Goal: Transaction & Acquisition: Register for event/course

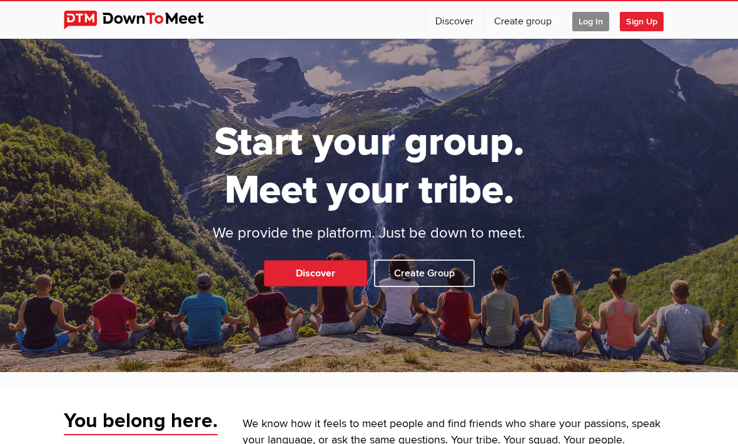
click at [592, 25] on span "Log In" at bounding box center [590, 21] width 37 height 19
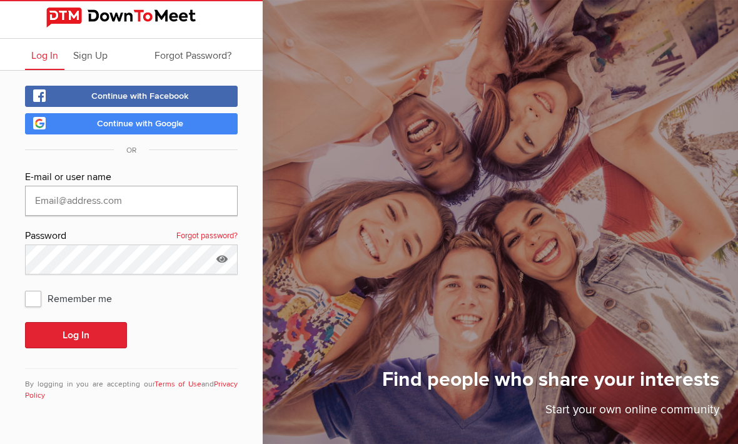
click at [75, 205] on input "text" at bounding box center [131, 201] width 213 height 30
click at [85, 61] on span "Sign Up" at bounding box center [90, 55] width 34 height 13
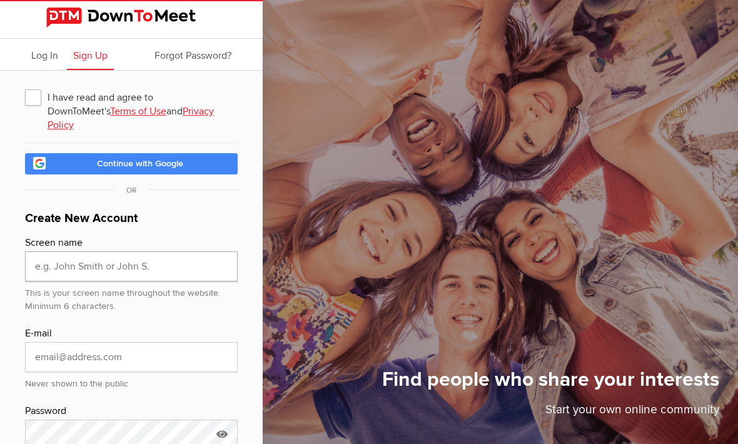
click at [55, 258] on input "text" at bounding box center [131, 266] width 213 height 30
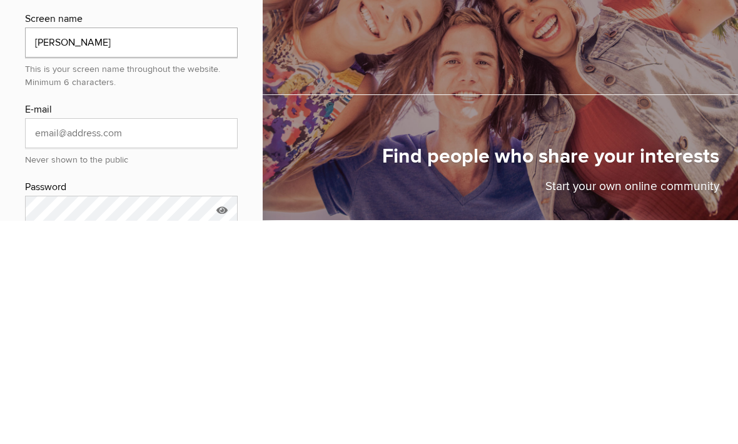
type input "[PERSON_NAME]"
click at [64, 342] on input "email" at bounding box center [131, 357] width 213 height 30
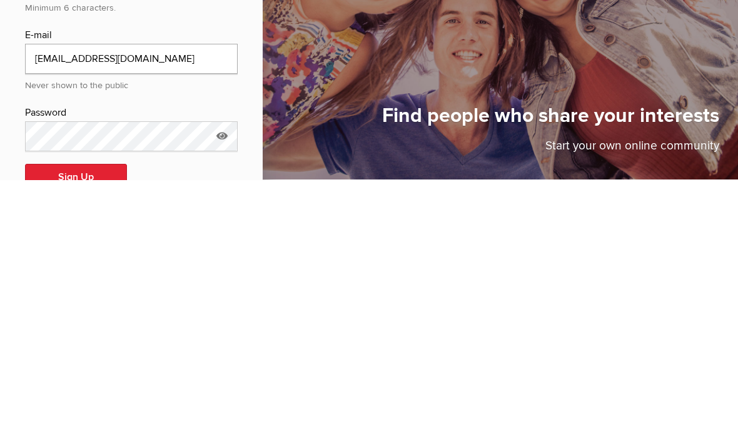
scroll to position [34, 0]
type input "[EMAIL_ADDRESS][DOMAIN_NAME]"
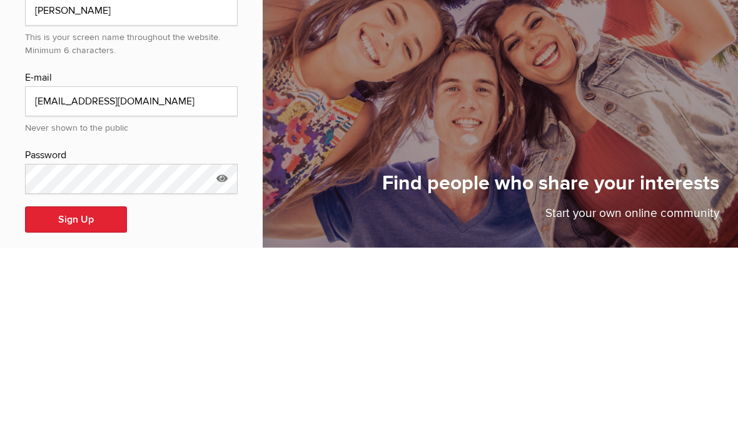
click at [217, 360] on icon at bounding box center [222, 374] width 19 height 29
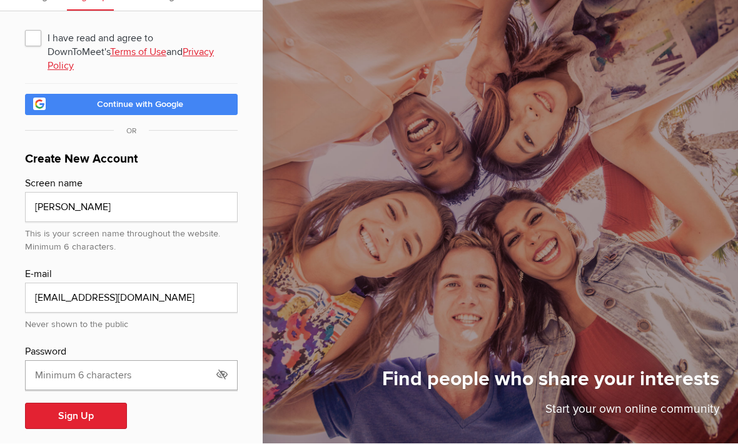
click at [46, 361] on input "text" at bounding box center [131, 376] width 213 height 30
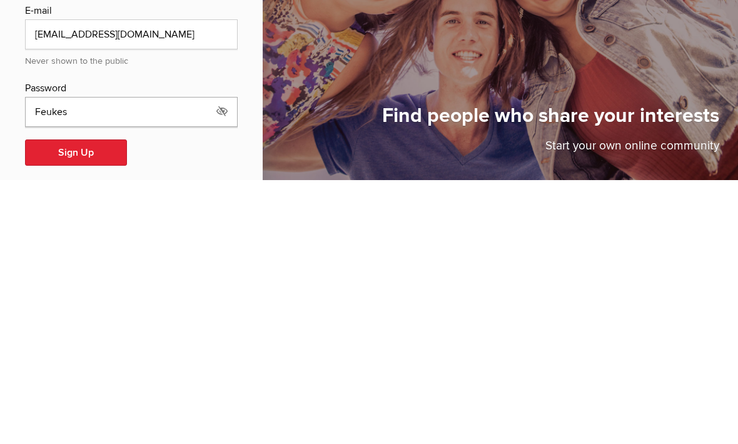
type input "Feukes"
click at [72, 403] on button "Sign Up" at bounding box center [76, 416] width 102 height 26
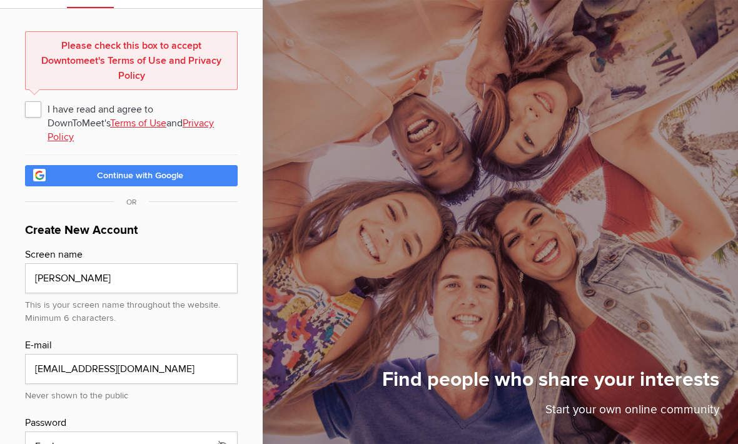
click at [31, 113] on span "I have read and agree to DownToMeet's Terms of Use and Privacy Policy" at bounding box center [131, 109] width 213 height 23
click at [25, 98] on input "I have read and agree to DownToMeet's Terms of Use and Privacy Policy" at bounding box center [24, 97] width 1 height 1
checkbox input "true"
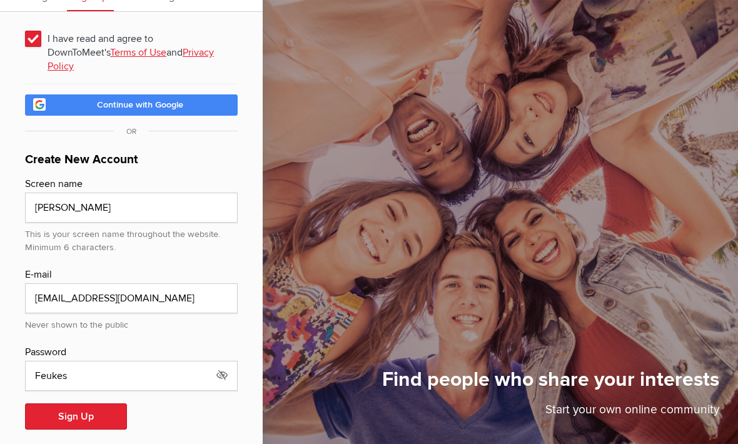
click at [71, 403] on button "Sign Up" at bounding box center [76, 416] width 102 height 26
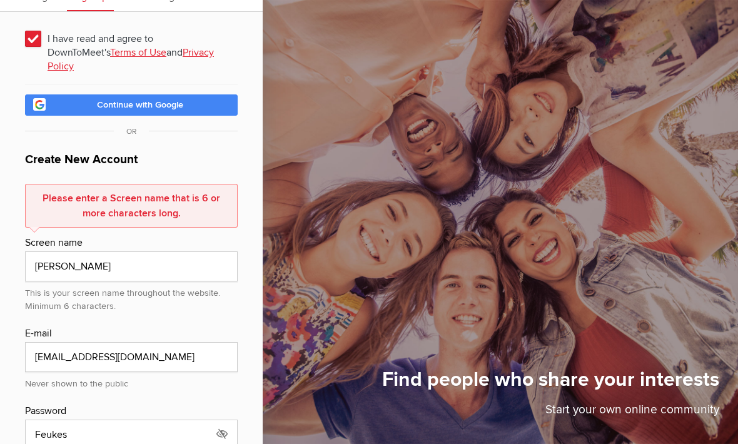
scroll to position [118, 0]
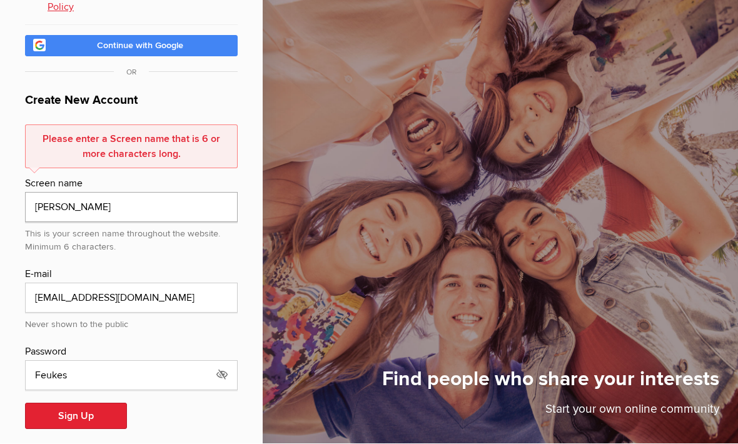
click at [79, 198] on input "[PERSON_NAME]" at bounding box center [131, 208] width 213 height 30
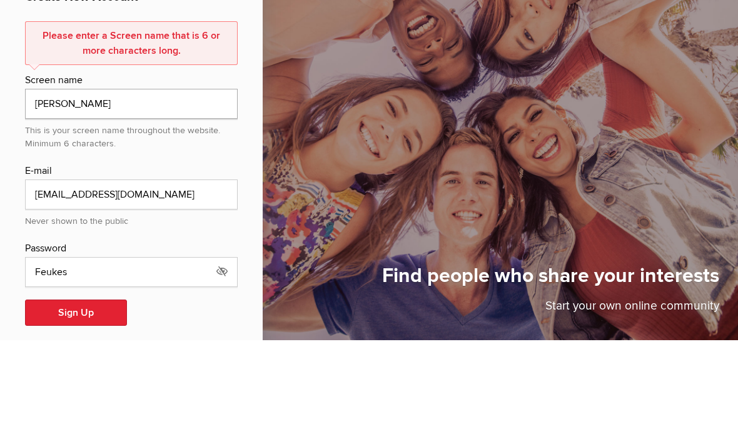
type input "J"
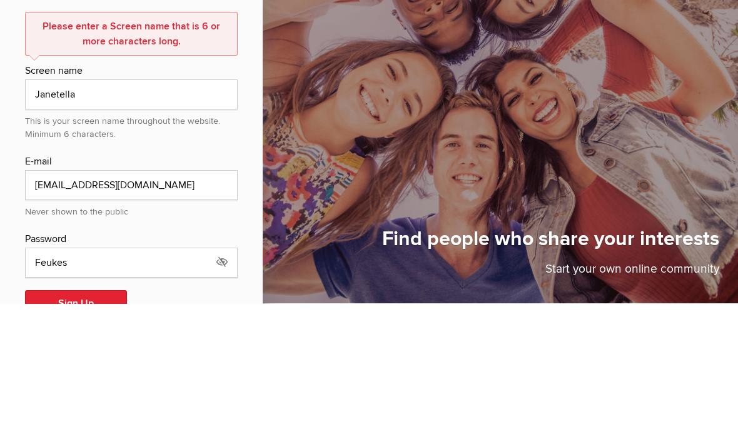
click at [63, 431] on button "Sign Up" at bounding box center [76, 444] width 102 height 26
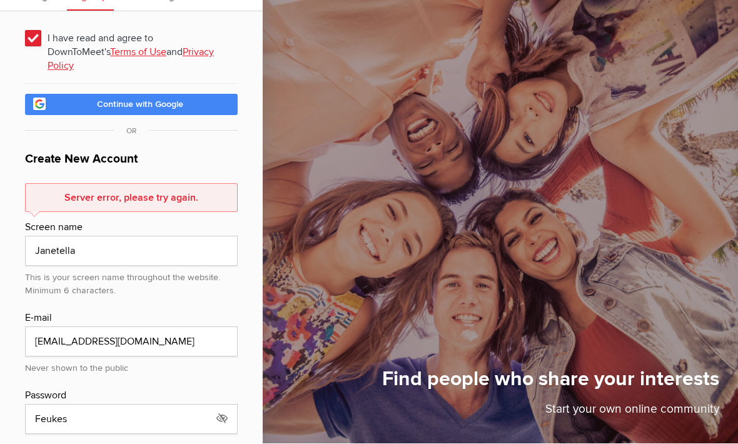
scroll to position [59, 0]
click at [53, 186] on div "Server error, please try again." at bounding box center [131, 197] width 213 height 29
click at [46, 183] on div "Server error, please try again." at bounding box center [131, 197] width 213 height 29
click at [49, 244] on input "Janetella" at bounding box center [131, 251] width 213 height 30
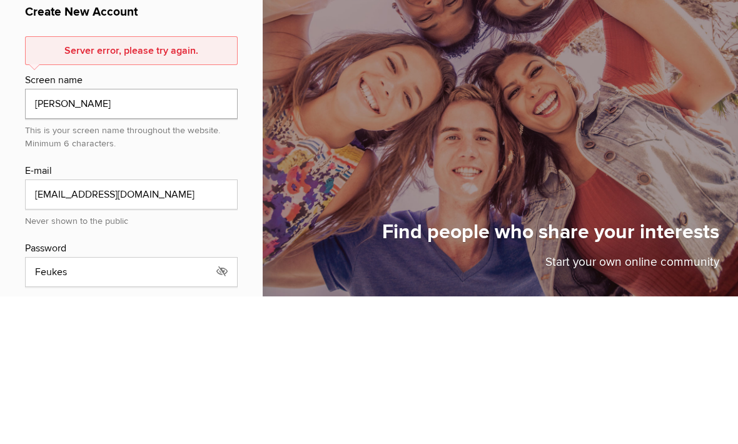
type input "J"
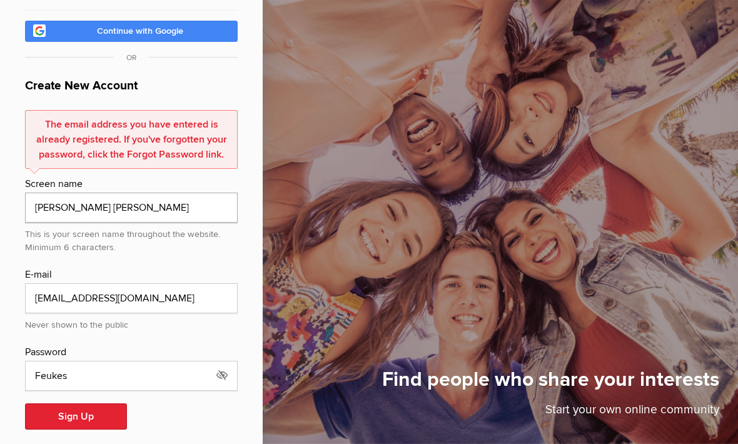
scroll to position [129, 0]
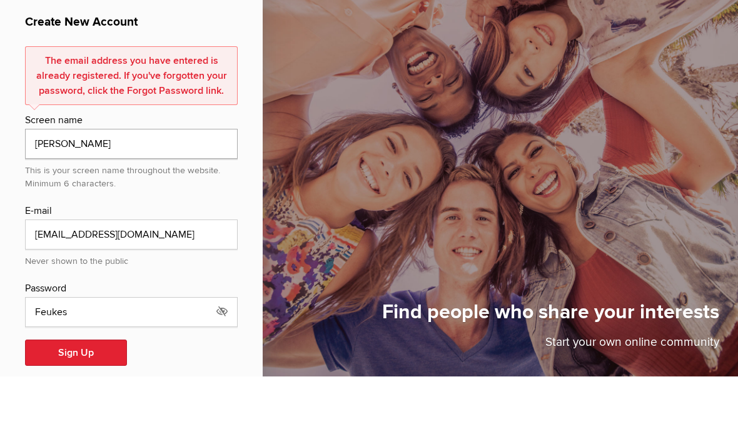
type input "J"
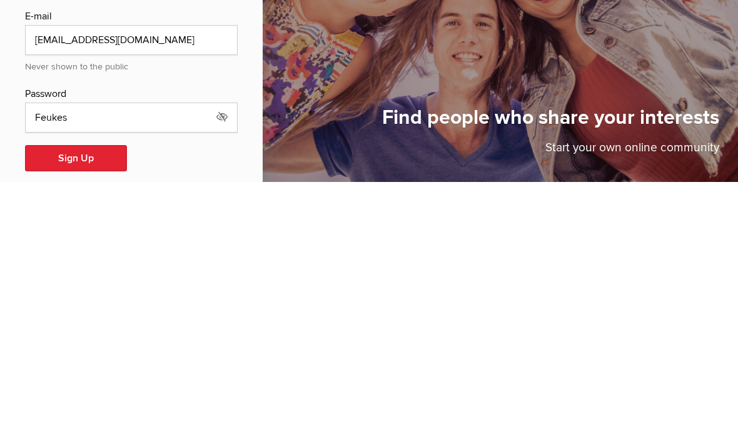
scroll to position [133, 0]
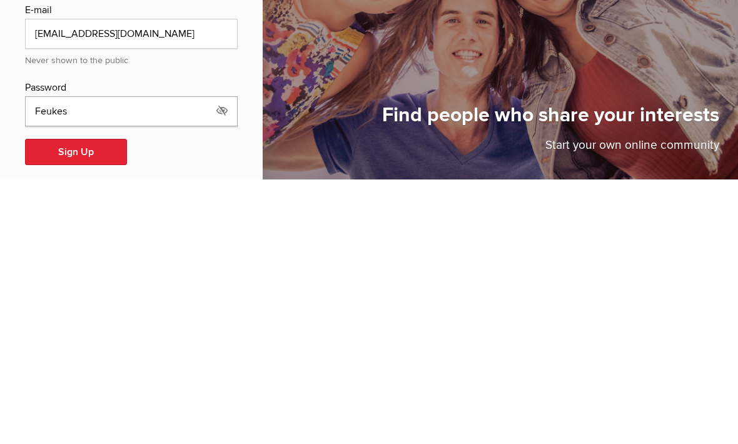
click at [41, 361] on input "Feukes" at bounding box center [131, 376] width 213 height 30
click at [98, 360] on input "Feukes" at bounding box center [131, 375] width 213 height 30
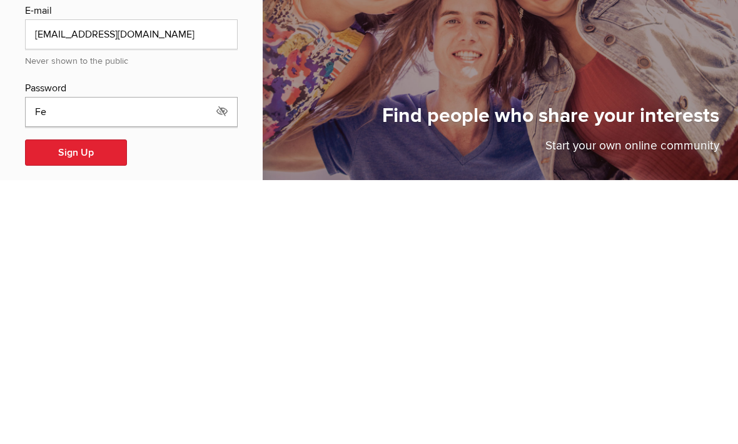
type input "F"
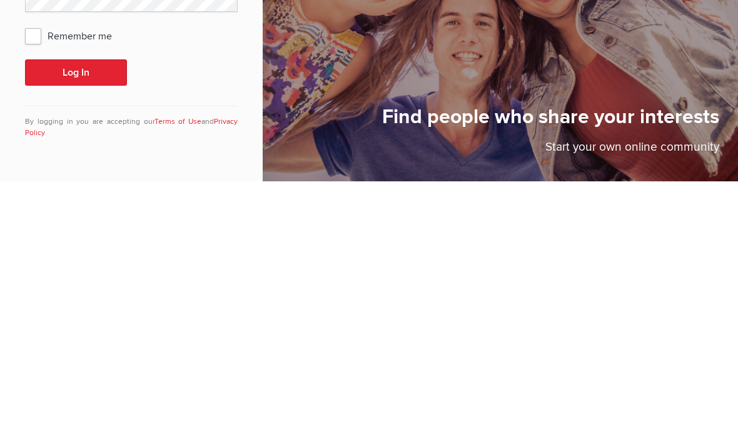
scroll to position [41, 0]
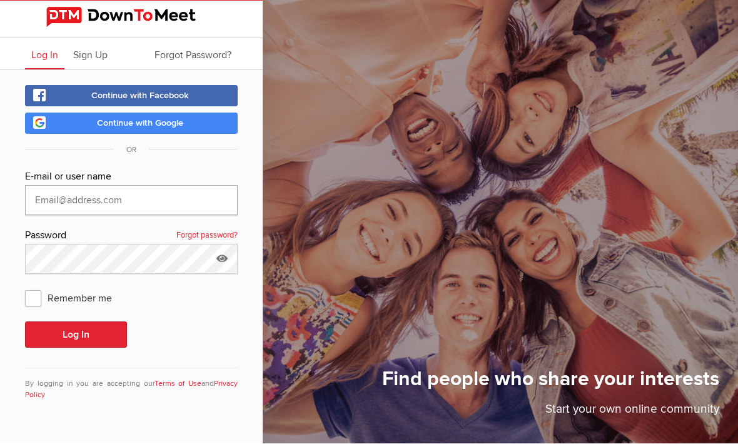
click at [39, 186] on input "text" at bounding box center [131, 201] width 213 height 30
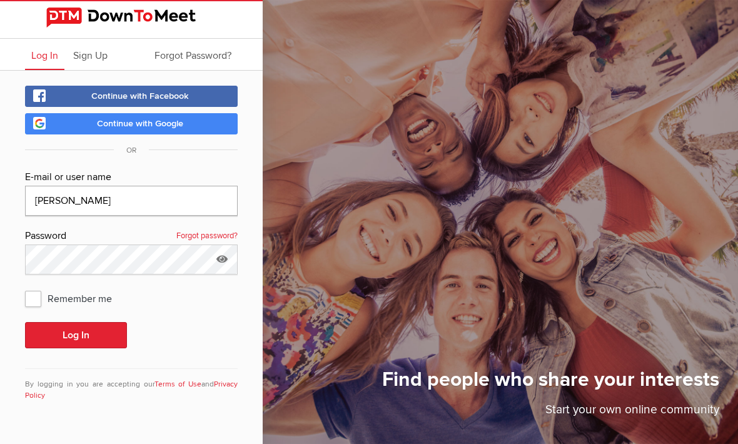
scroll to position [31, 0]
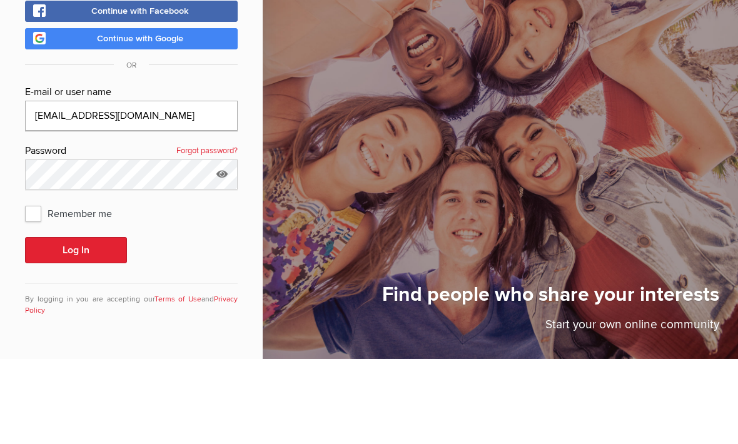
type input "[EMAIL_ADDRESS][DOMAIN_NAME]"
click at [194, 228] on link "Forgot password?" at bounding box center [206, 236] width 61 height 16
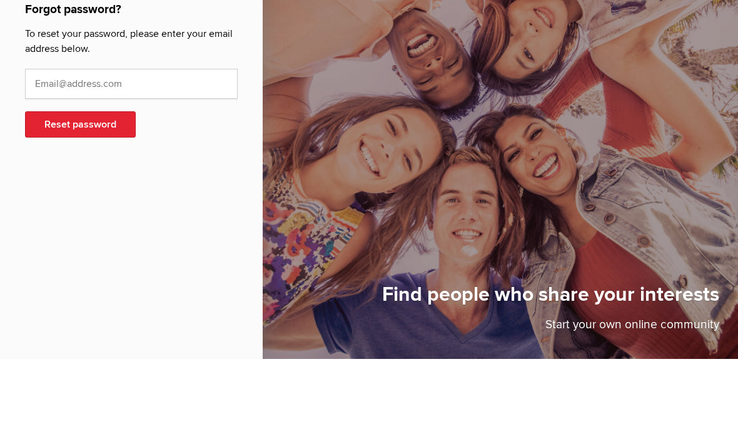
scroll to position [41, 0]
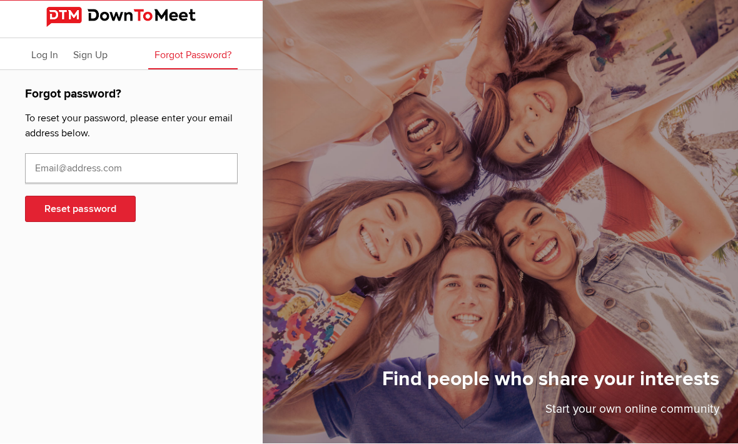
click at [44, 154] on input "text" at bounding box center [131, 169] width 213 height 30
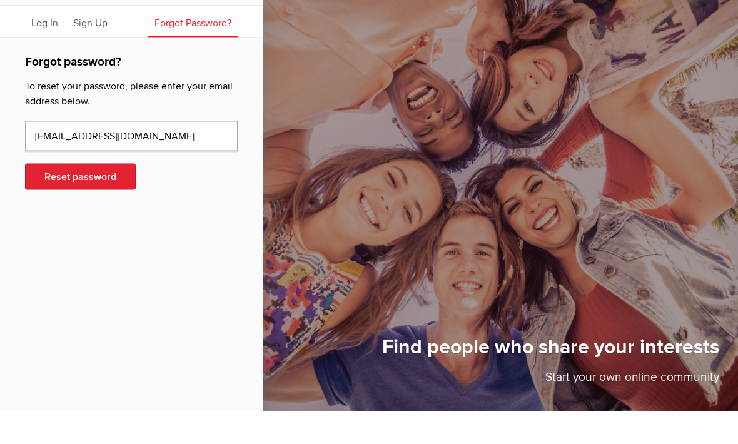
type input "[EMAIL_ADDRESS][DOMAIN_NAME]"
click at [47, 196] on button "Reset password" at bounding box center [80, 209] width 111 height 26
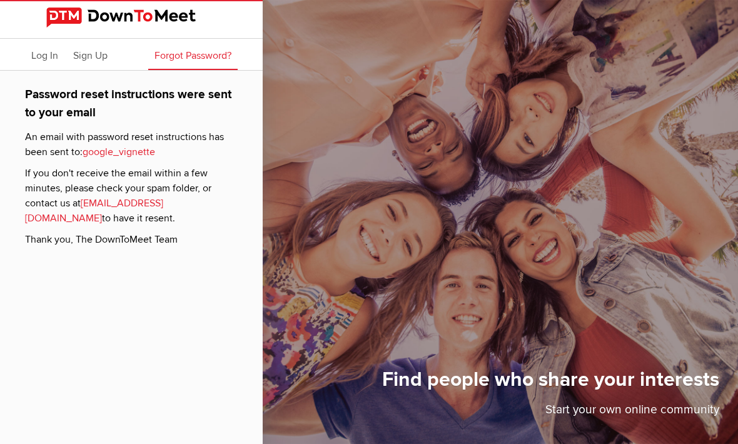
scroll to position [41, 0]
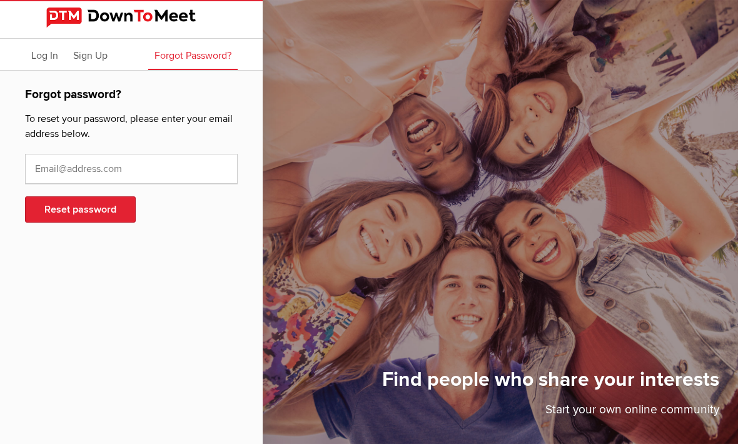
click at [81, 56] on span "Sign Up" at bounding box center [90, 55] width 34 height 13
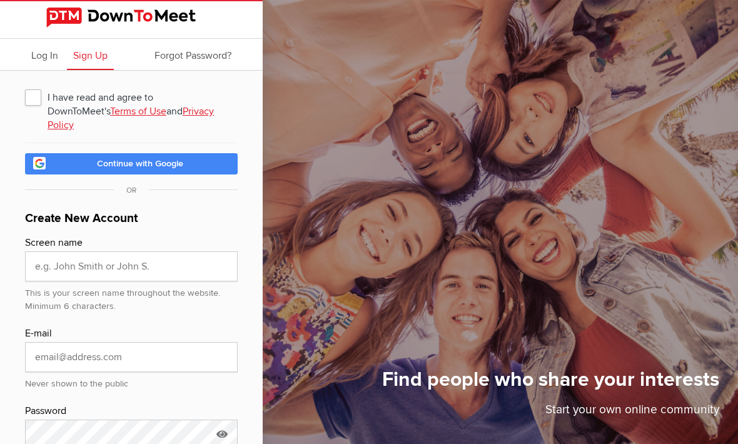
click at [44, 58] on span "Log In" at bounding box center [44, 55] width 27 height 13
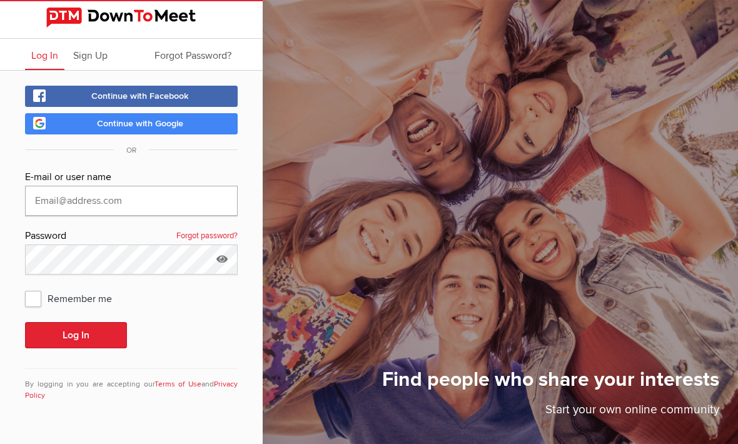
click at [56, 198] on input "text" at bounding box center [131, 201] width 213 height 30
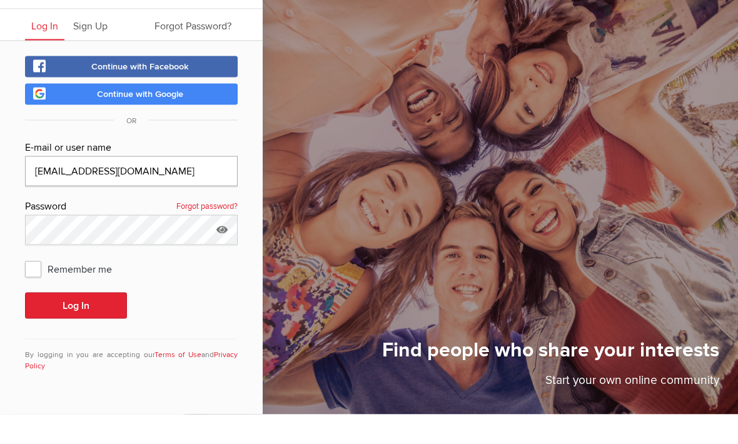
type input "[EMAIL_ADDRESS][DOMAIN_NAME]"
click at [76, 322] on button "Log In" at bounding box center [76, 335] width 102 height 26
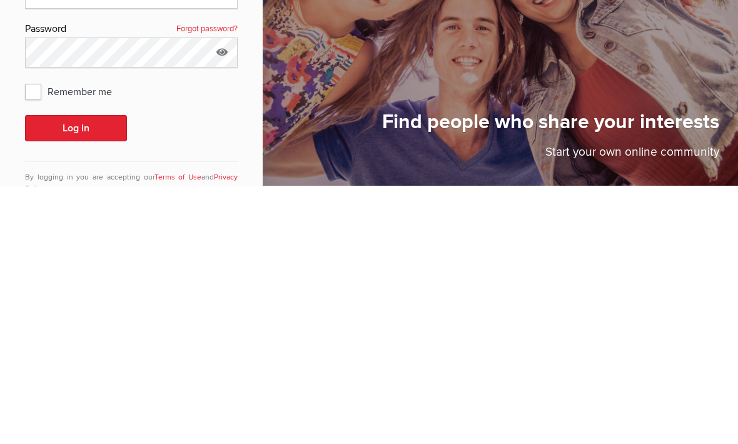
click at [33, 338] on span "Remember me" at bounding box center [74, 349] width 99 height 23
click at [25, 338] on input "Remember me" at bounding box center [24, 338] width 1 height 1
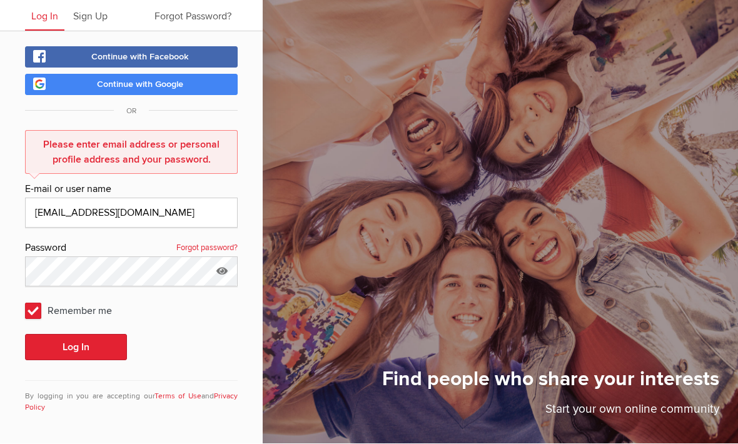
click at [26, 306] on span "Remember me" at bounding box center [74, 311] width 99 height 23
click at [25, 300] on input "Remember me" at bounding box center [24, 299] width 1 height 1
checkbox input "false"
click at [75, 348] on button "Log In" at bounding box center [76, 348] width 102 height 26
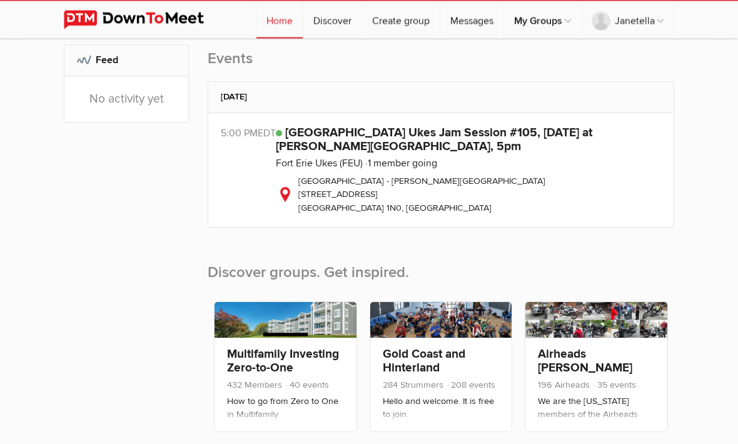
scroll to position [478, 0]
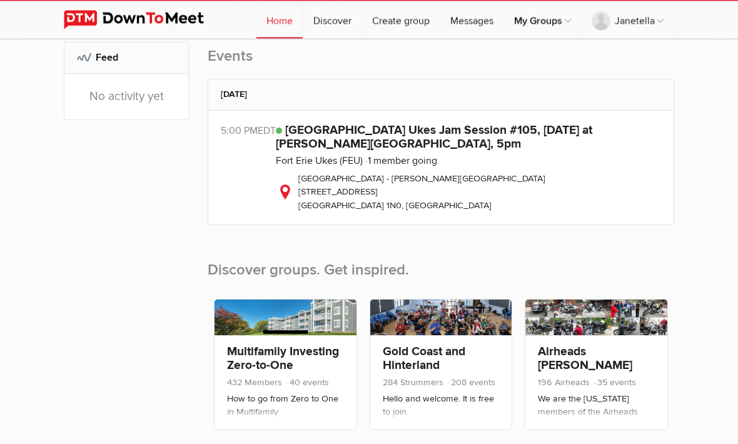
click at [318, 151] on link "[GEOGRAPHIC_DATA] Ukes Jam Session #105, [DATE] at [PERSON_NAME][GEOGRAPHIC_DAT…" at bounding box center [434, 137] width 316 height 29
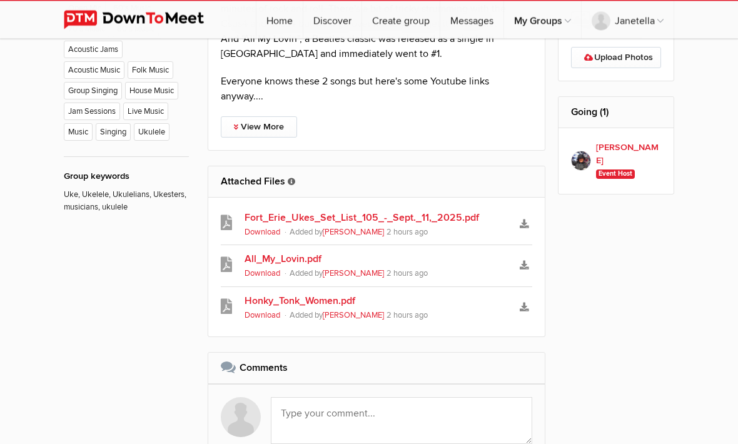
scroll to position [847, 0]
click at [258, 124] on link "View More" at bounding box center [259, 126] width 76 height 21
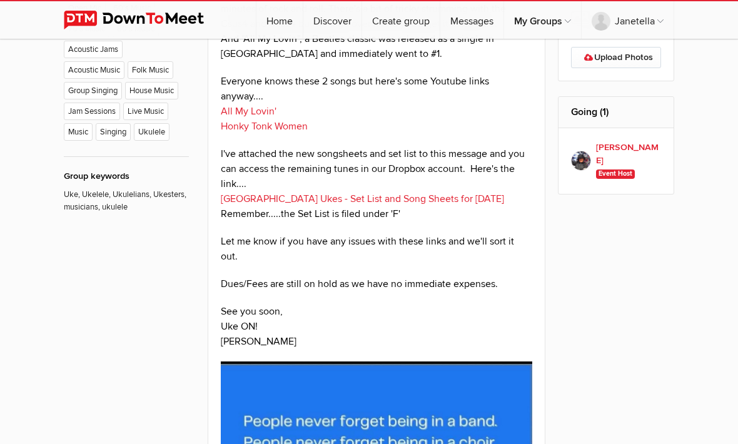
click at [307, 197] on link "Fort Erie Ukes - Set List and Song Sheets for September 11, 2025" at bounding box center [362, 199] width 283 height 13
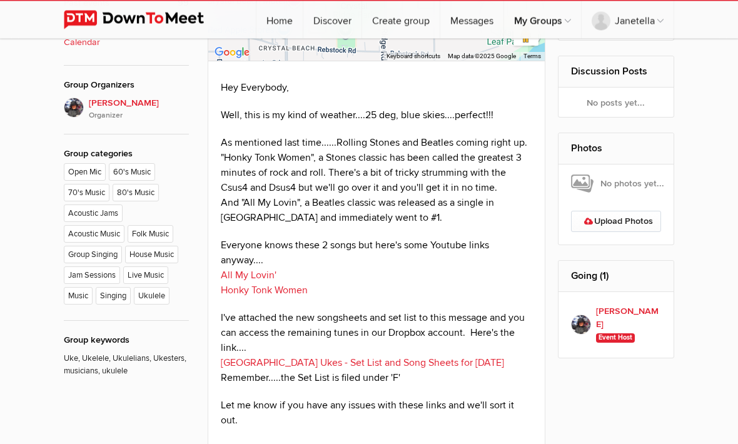
scroll to position [683, 0]
click at [243, 280] on link "All My Lovin'" at bounding box center [249, 275] width 56 height 13
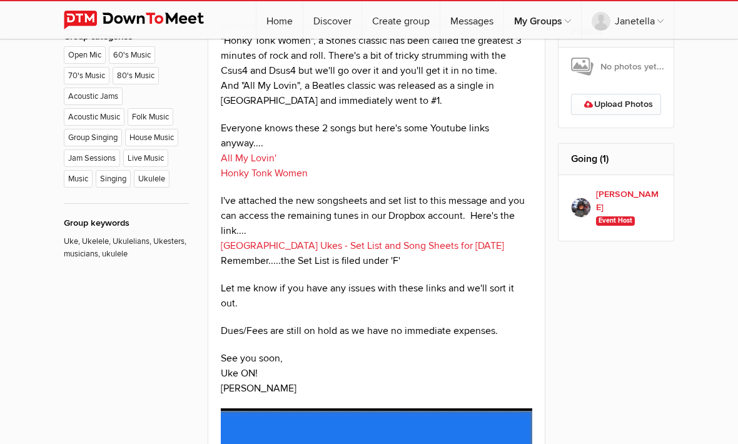
scroll to position [891, 0]
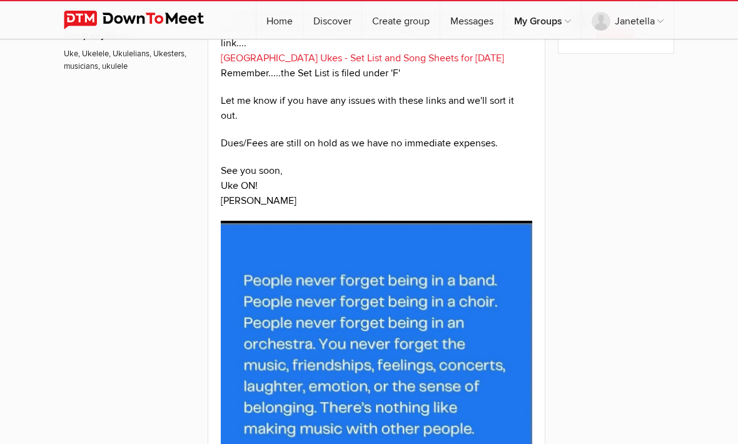
click at [297, 58] on link "Fort Erie Ukes - Set List and Song Sheets for September 11, 2025" at bounding box center [362, 58] width 283 height 13
